Goal: Find specific page/section: Find specific page/section

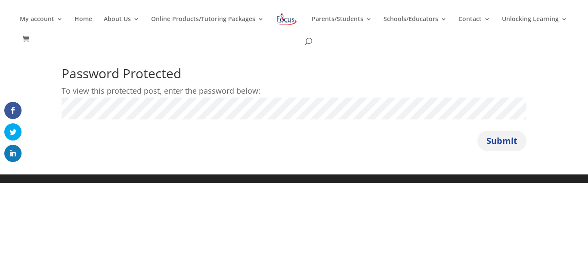
click at [491, 140] on button "Submit" at bounding box center [501, 141] width 49 height 21
click at [502, 144] on button "Submit" at bounding box center [501, 141] width 49 height 21
click at [477, 131] on button "Submit" at bounding box center [501, 141] width 49 height 21
click at [500, 139] on button "Submit" at bounding box center [501, 141] width 49 height 21
click at [491, 142] on button "Submit" at bounding box center [501, 141] width 49 height 21
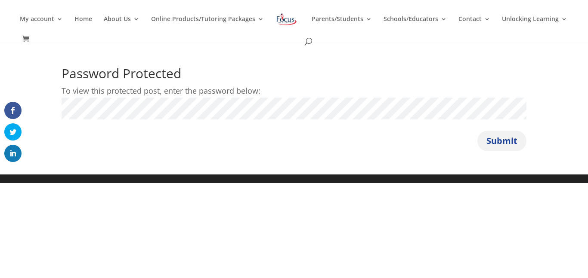
click at [491, 142] on button "Submit" at bounding box center [501, 141] width 49 height 21
click at [511, 138] on button "Submit" at bounding box center [501, 141] width 49 height 21
click at [497, 134] on button "Submit" at bounding box center [501, 141] width 49 height 21
click at [486, 141] on button "Submit" at bounding box center [501, 141] width 49 height 21
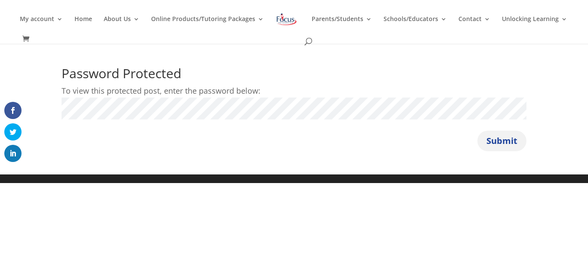
click at [481, 145] on button "Submit" at bounding box center [501, 141] width 49 height 21
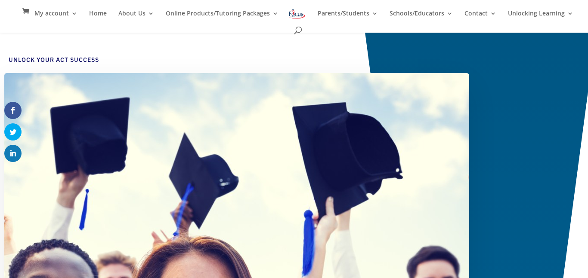
scroll to position [104, 0]
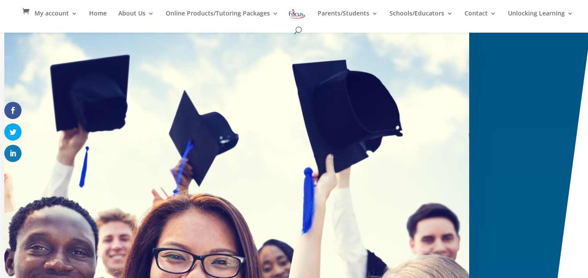
click at [369, 121] on img at bounding box center [236, 263] width 465 height 465
